Goal: Task Accomplishment & Management: Complete application form

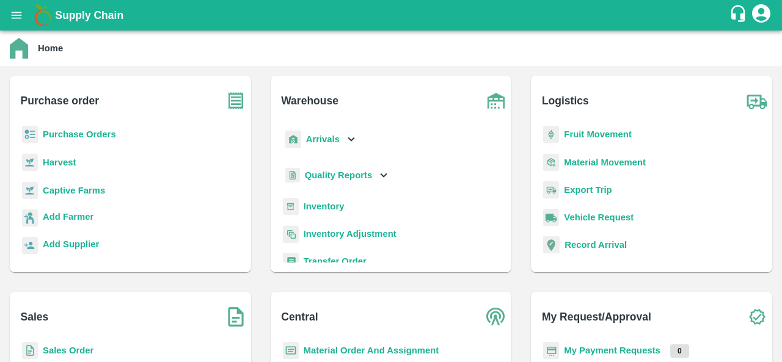
click at [15, 18] on icon "open drawer" at bounding box center [17, 15] width 10 height 7
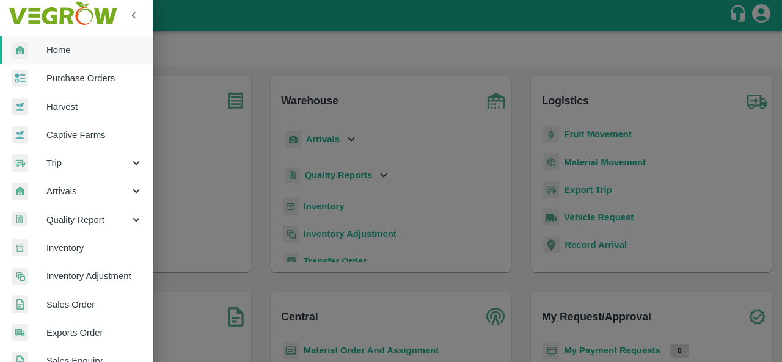
click at [77, 85] on link "Purchase Orders" at bounding box center [76, 78] width 153 height 28
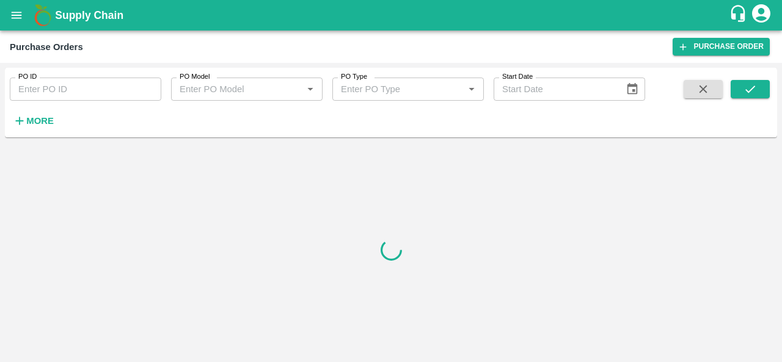
click at [32, 127] on h6 "More" at bounding box center [39, 121] width 27 height 16
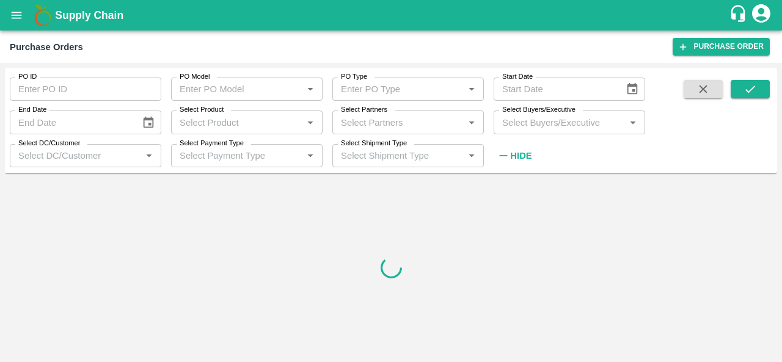
click at [527, 125] on input "Select Buyers/Executive" at bounding box center [559, 122] width 124 height 16
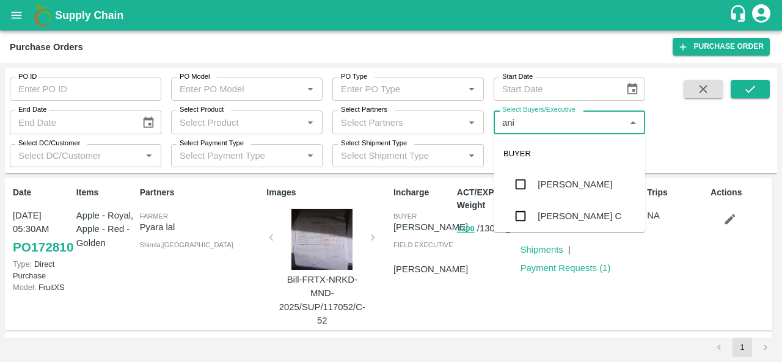
type input "anil"
click at [558, 185] on div "[PERSON_NAME]" at bounding box center [575, 184] width 75 height 13
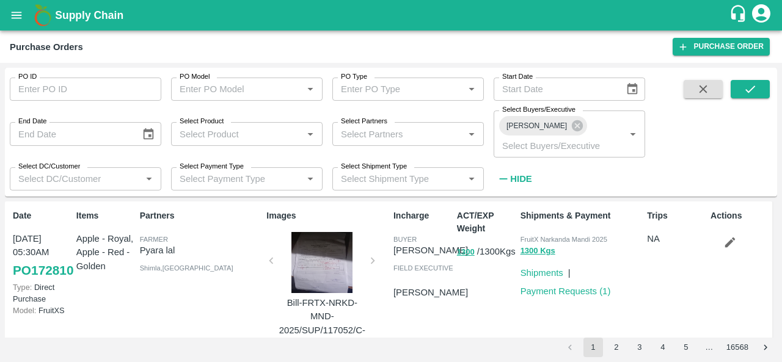
click at [721, 139] on span at bounding box center [703, 134] width 49 height 109
click at [750, 91] on icon "submit" at bounding box center [750, 89] width 10 height 7
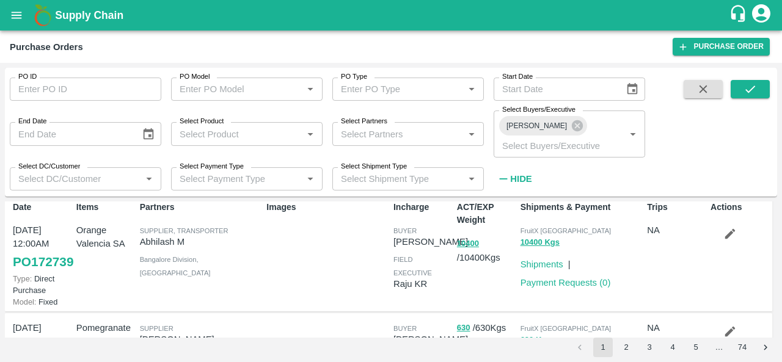
scroll to position [8, 0]
click at [32, 266] on link "PO 172739" at bounding box center [43, 263] width 60 height 22
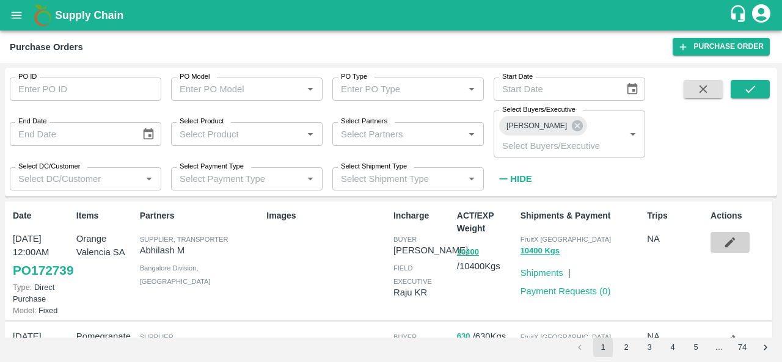
click at [731, 238] on icon "button" at bounding box center [730, 243] width 10 height 10
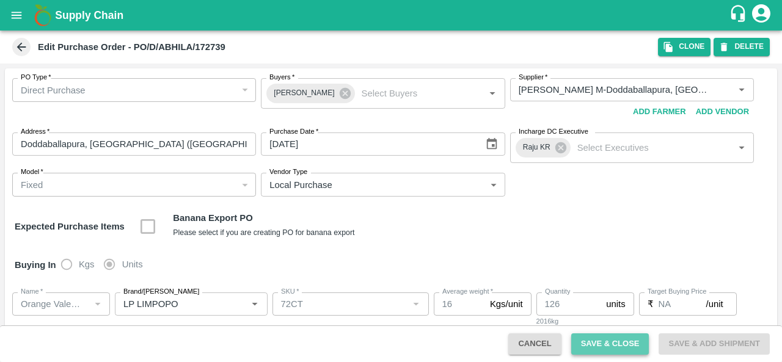
click at [610, 348] on button "Save & Close" at bounding box center [610, 344] width 78 height 21
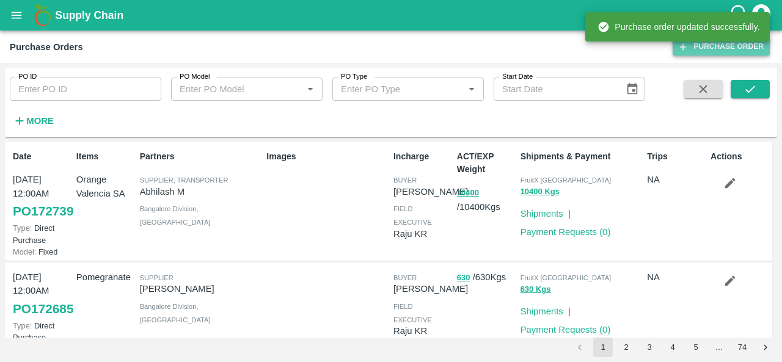
click at [710, 52] on link "Purchase Order" at bounding box center [721, 47] width 97 height 18
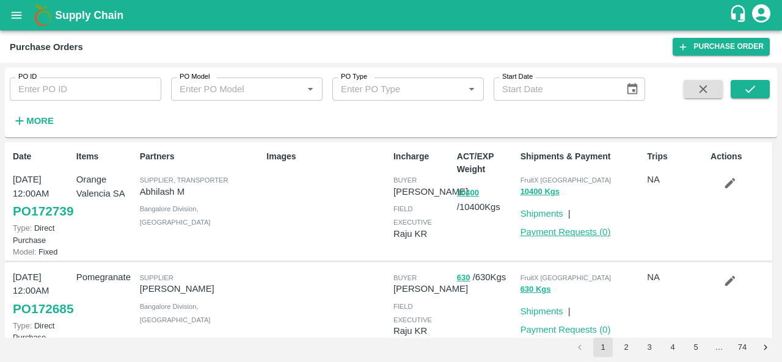
click at [576, 234] on link "Payment Requests ( 0 )" at bounding box center [566, 232] width 90 height 10
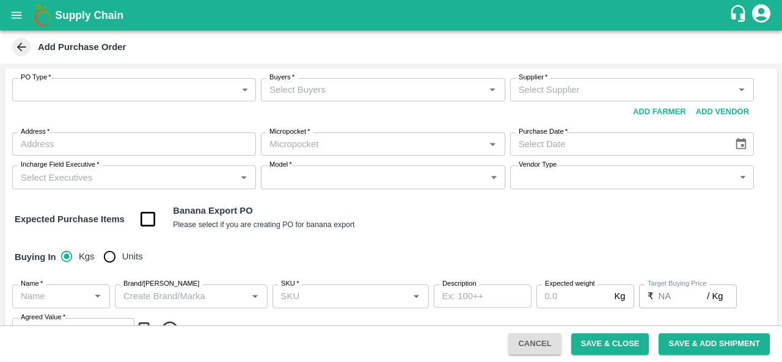
click at [23, 48] on icon at bounding box center [21, 46] width 13 height 13
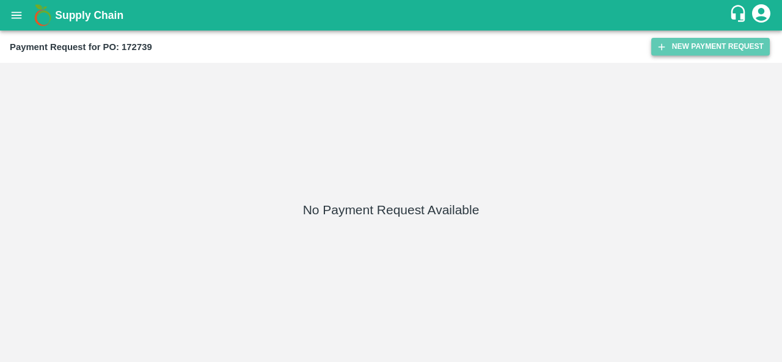
click at [736, 54] on button "New Payment Request" at bounding box center [710, 47] width 119 height 18
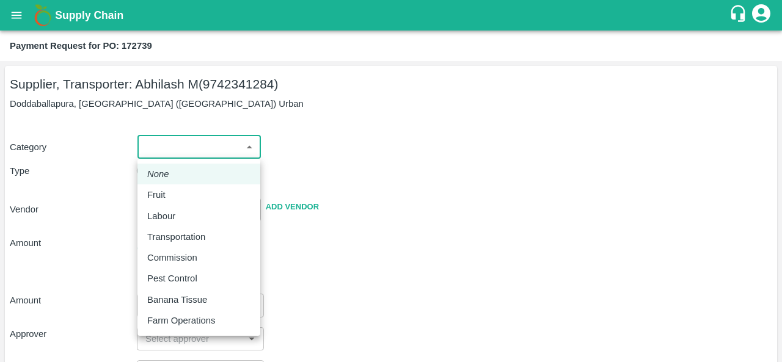
click at [196, 148] on body "Supply Chain Payment Request for PO: 172739 Supplier, Transporter: Abhilash M (…" at bounding box center [391, 181] width 782 height 362
click at [177, 187] on li "Fruit" at bounding box center [198, 195] width 123 height 21
type input "1"
type input "[PERSON_NAME] M - 9742341284(Supplier, Transporter)"
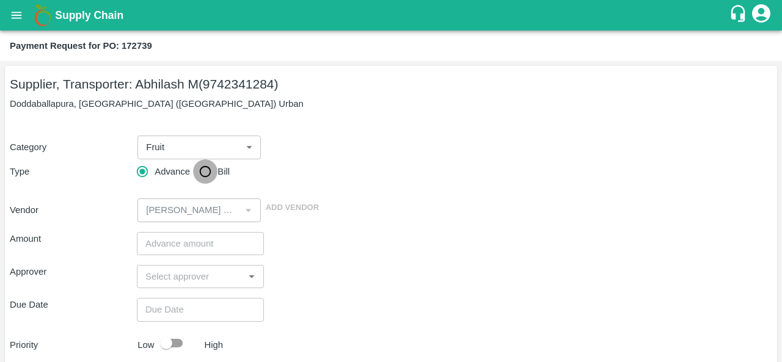
click at [207, 174] on input "Bill" at bounding box center [205, 171] width 24 height 24
radio input "true"
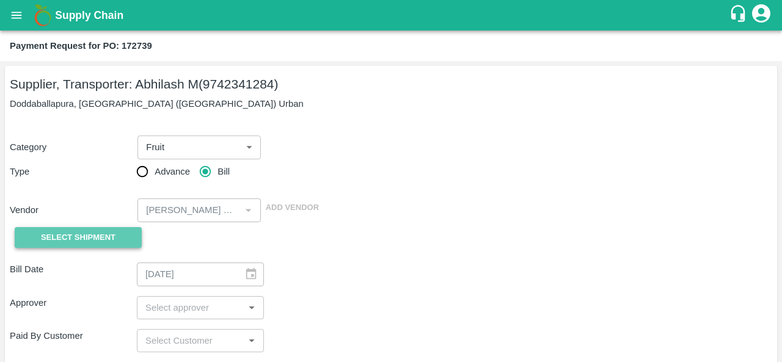
click at [76, 236] on span "Select Shipment" at bounding box center [78, 238] width 75 height 14
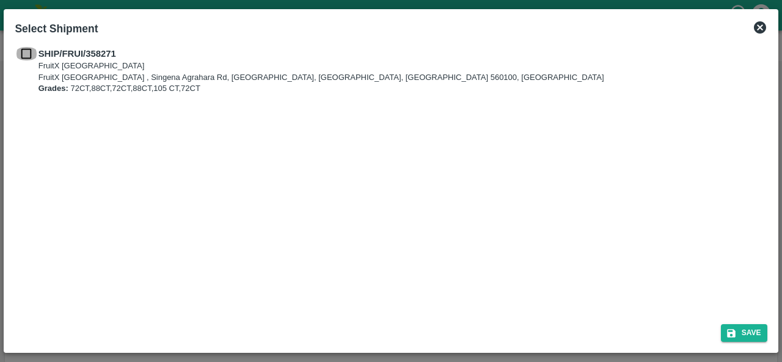
click at [27, 56] on input "checkbox" at bounding box center [26, 53] width 23 height 13
checkbox input "true"
click at [742, 334] on button "Save" at bounding box center [744, 333] width 46 height 18
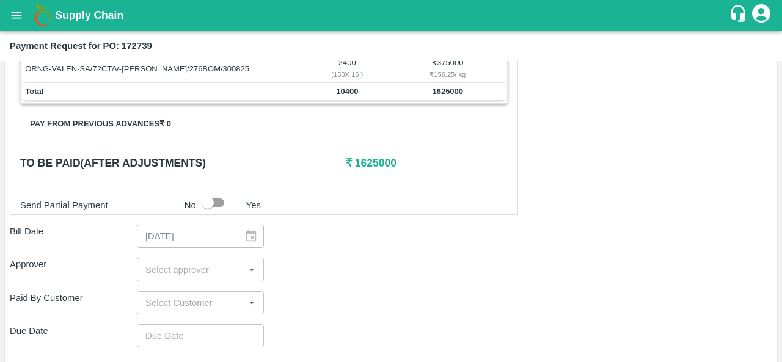
scroll to position [371, 0]
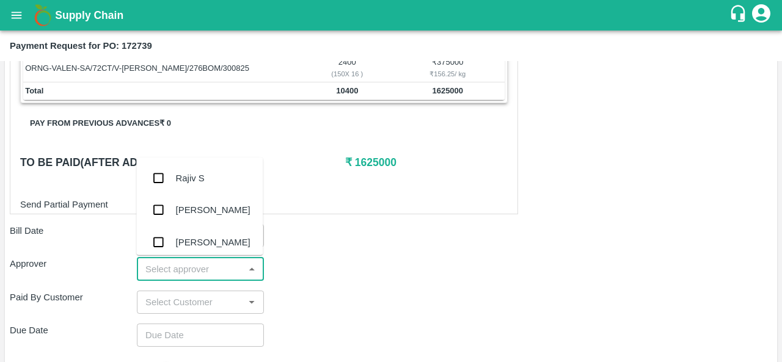
click at [194, 268] on input "input" at bounding box center [191, 269] width 100 height 16
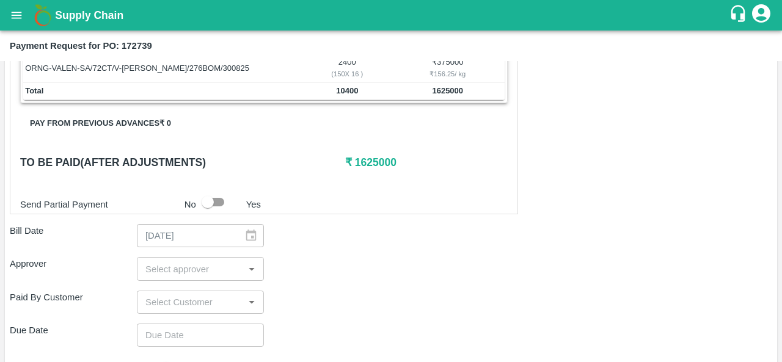
click at [336, 250] on div "Shipment - SHIP/FRUI/358271 Lots (Labels) Weight (Kgs) Total Price (₹) ORNG-VAL…" at bounding box center [391, 189] width 762 height 616
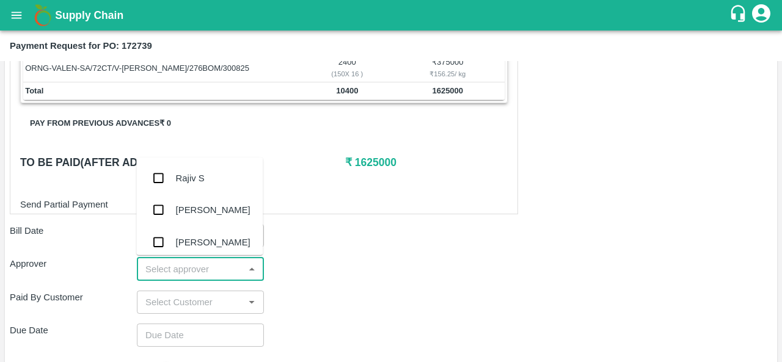
click at [158, 261] on input "input" at bounding box center [191, 269] width 100 height 16
type input "ara"
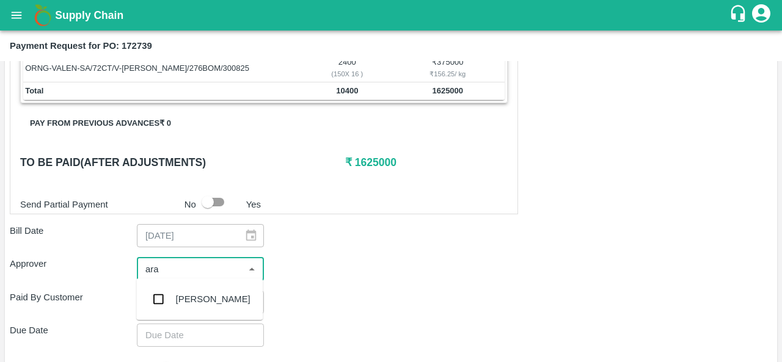
click at [177, 307] on div "[PERSON_NAME]" at bounding box center [199, 299] width 126 height 32
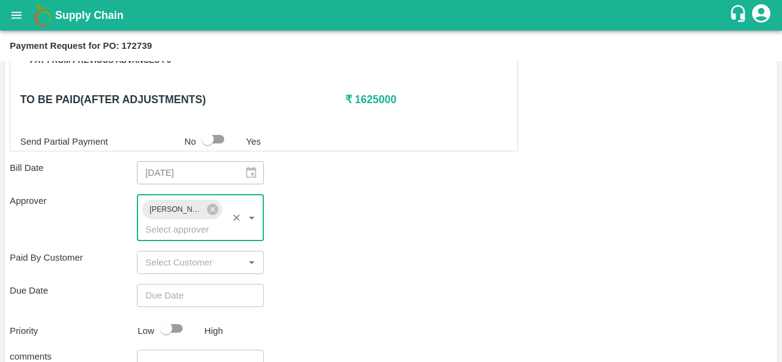
scroll to position [435, 0]
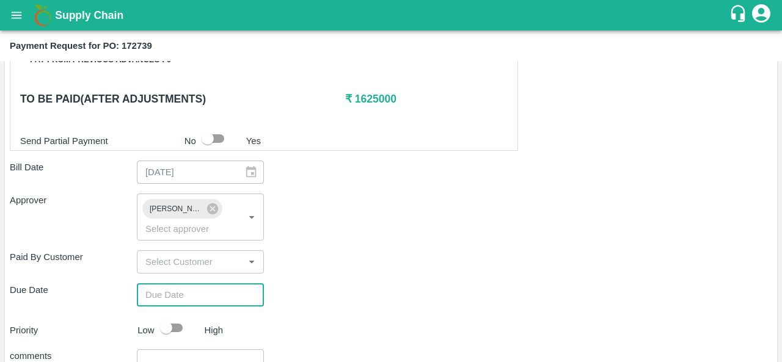
type input "DD/MM/YYYY hh:mm aa"
click at [176, 289] on input "DD/MM/YYYY hh:mm aa" at bounding box center [196, 294] width 119 height 23
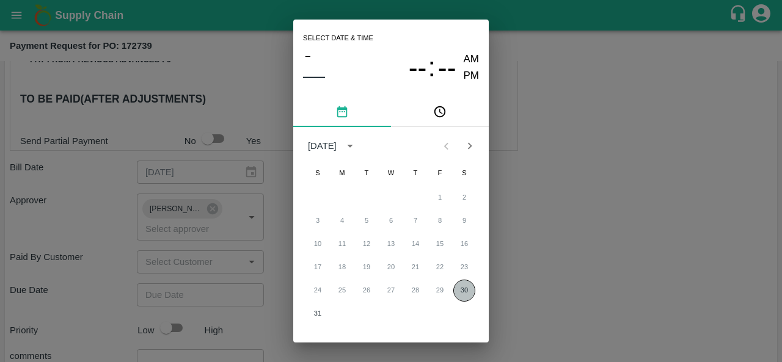
click at [465, 285] on button "30" at bounding box center [464, 291] width 22 height 22
type input "[DATE] 12:00 AM"
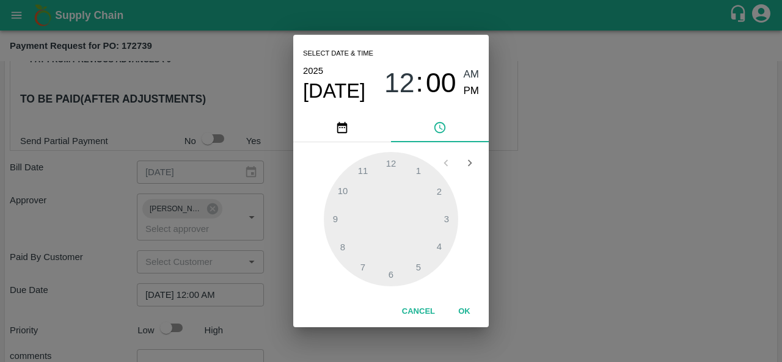
click at [551, 265] on div "Select date & time 2025 Aug 30 12 : 00 AM PM 1 2 3 4 5 6 7 8 9 10 11 12 Cancel …" at bounding box center [391, 181] width 782 height 362
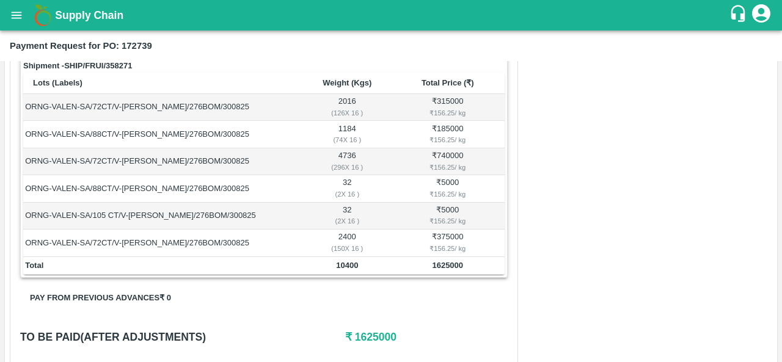
scroll to position [196, 0]
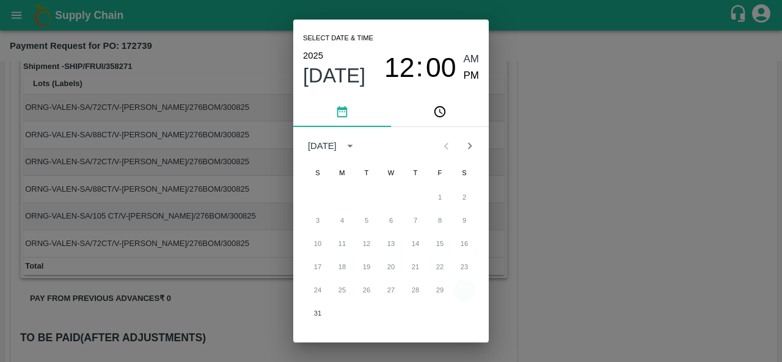
click at [465, 293] on button "30" at bounding box center [464, 291] width 22 height 22
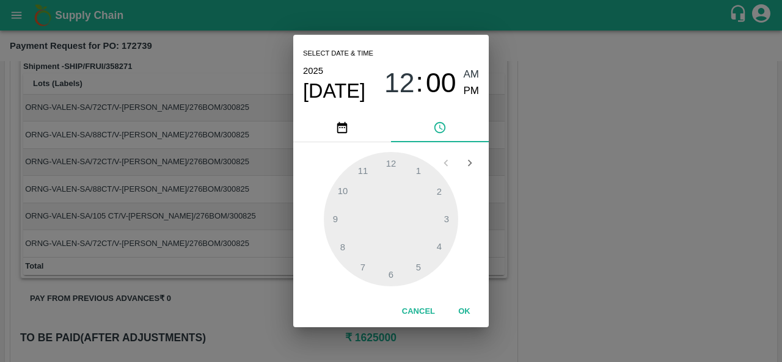
click at [575, 258] on div "Select date & time 2025 Aug 30 12 : 00 AM PM 1 2 3 4 5 6 7 8 9 10 11 12 Cancel …" at bounding box center [391, 181] width 782 height 362
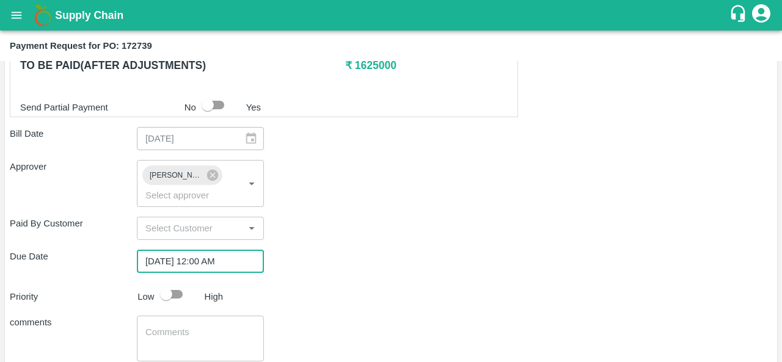
scroll to position [543, 0]
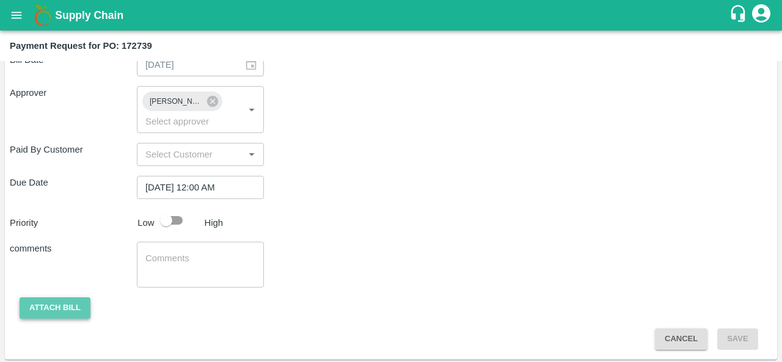
click at [47, 315] on button "Attach bill" at bounding box center [55, 308] width 71 height 21
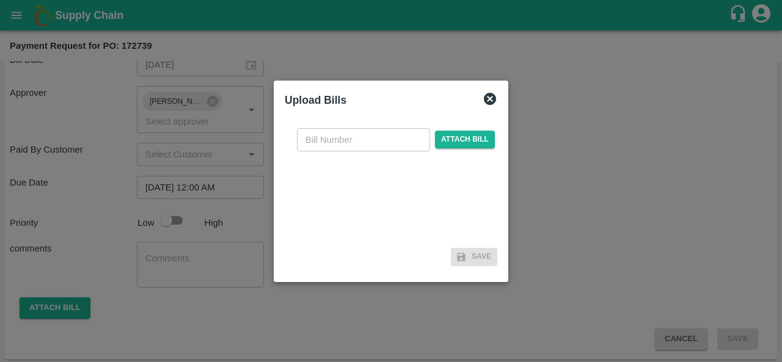
click at [349, 137] on input "text" at bounding box center [363, 139] width 133 height 23
type input "172739"
click at [455, 140] on span "Attach bill" at bounding box center [465, 140] width 60 height 18
click at [0, 0] on input "Attach bill" at bounding box center [0, 0] width 0 height 0
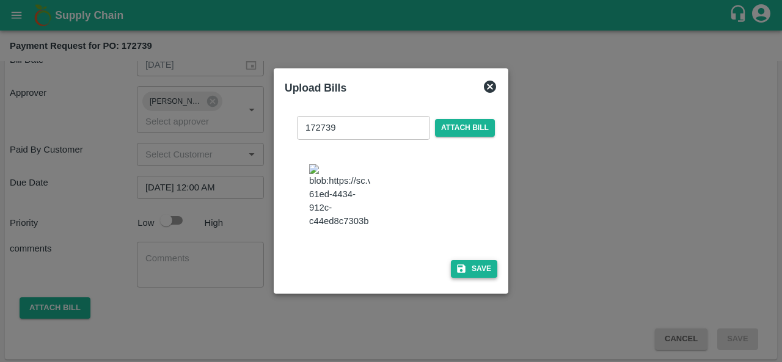
click at [467, 278] on button "Save" at bounding box center [474, 269] width 46 height 18
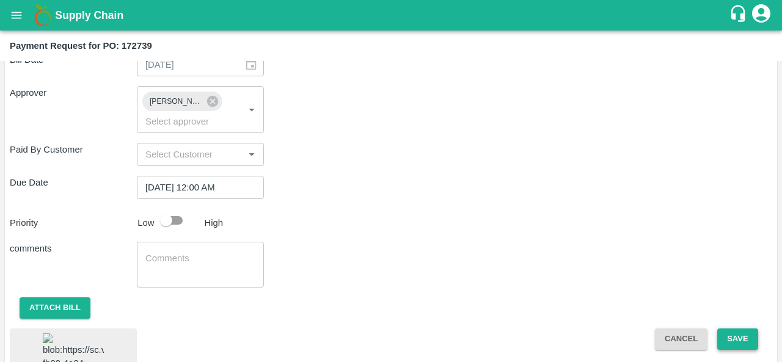
click at [731, 342] on button "Save" at bounding box center [737, 339] width 40 height 21
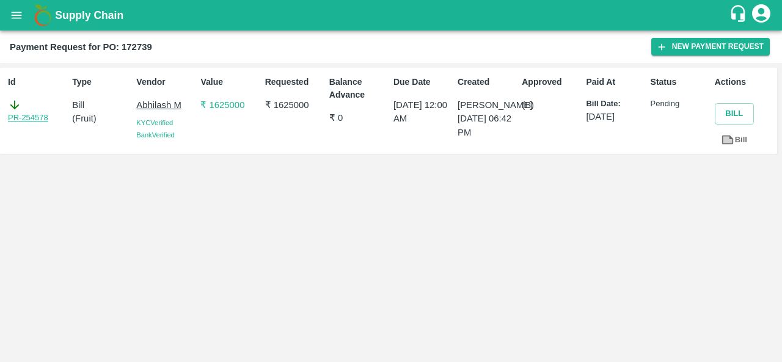
click at [33, 118] on link "PR-254578" at bounding box center [28, 118] width 40 height 12
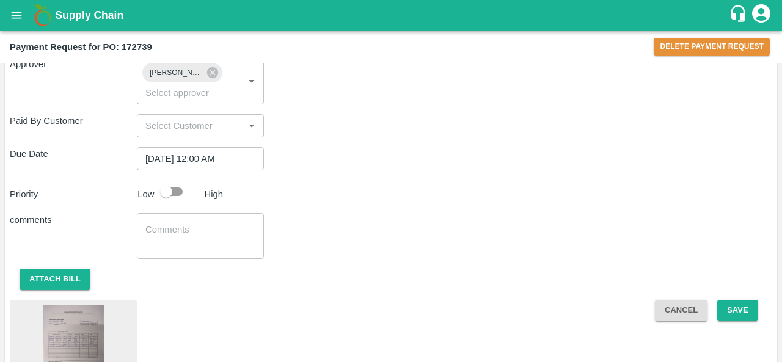
scroll to position [572, 0]
click at [738, 305] on button "Save" at bounding box center [737, 311] width 40 height 21
